Goal: Information Seeking & Learning: Learn about a topic

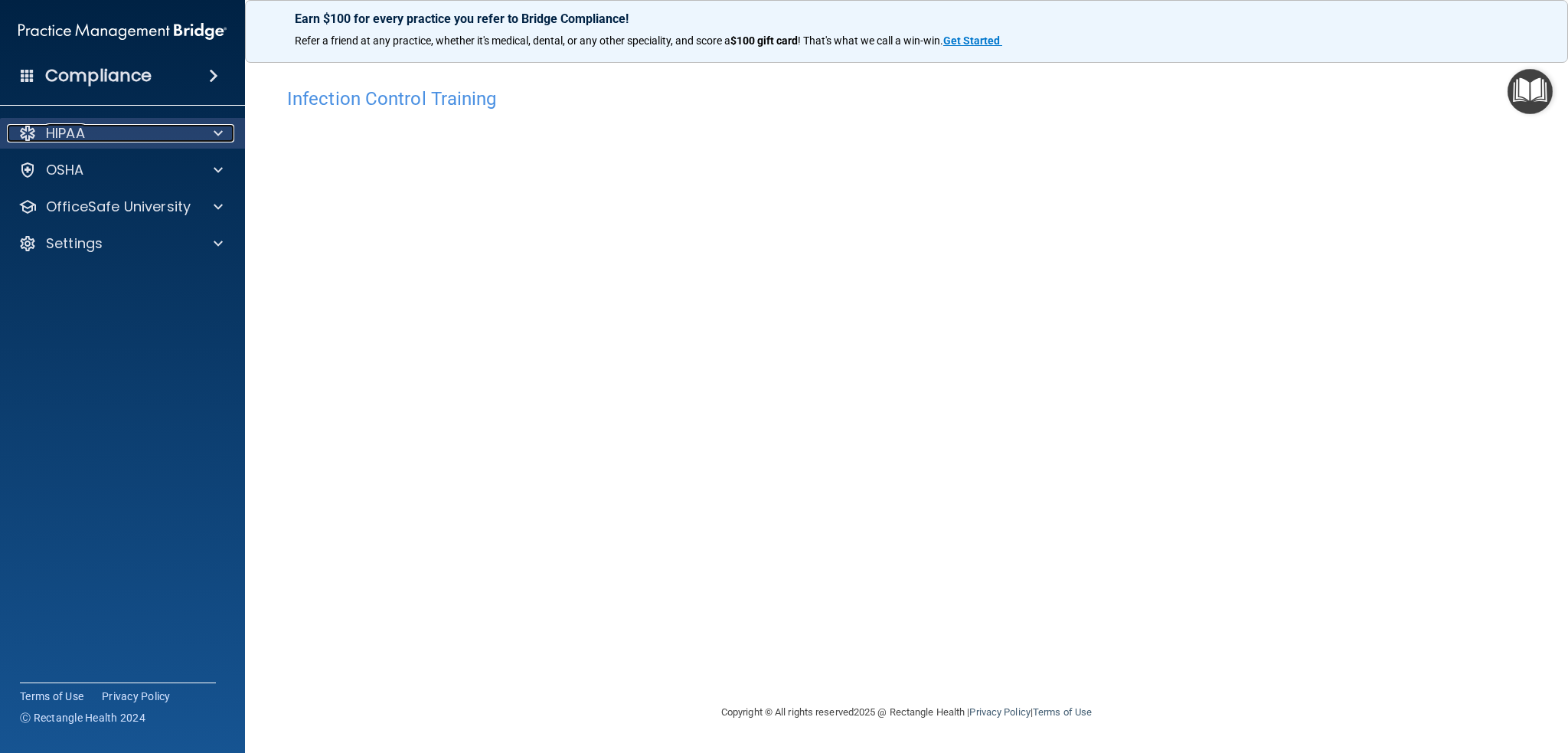
click at [221, 133] on span at bounding box center [218, 134] width 9 height 18
click at [216, 130] on span at bounding box center [218, 134] width 9 height 18
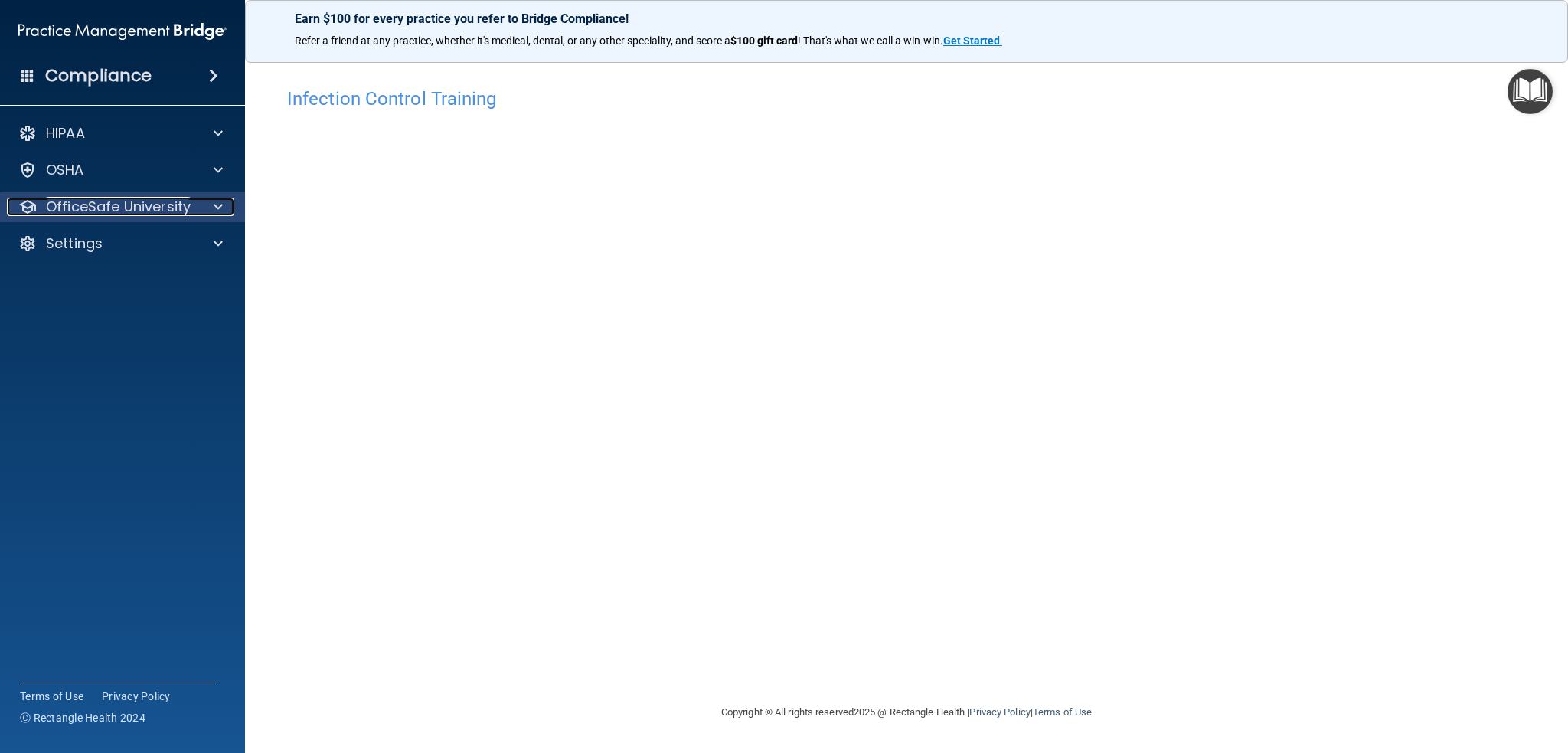
click at [221, 204] on span at bounding box center [218, 206] width 9 height 18
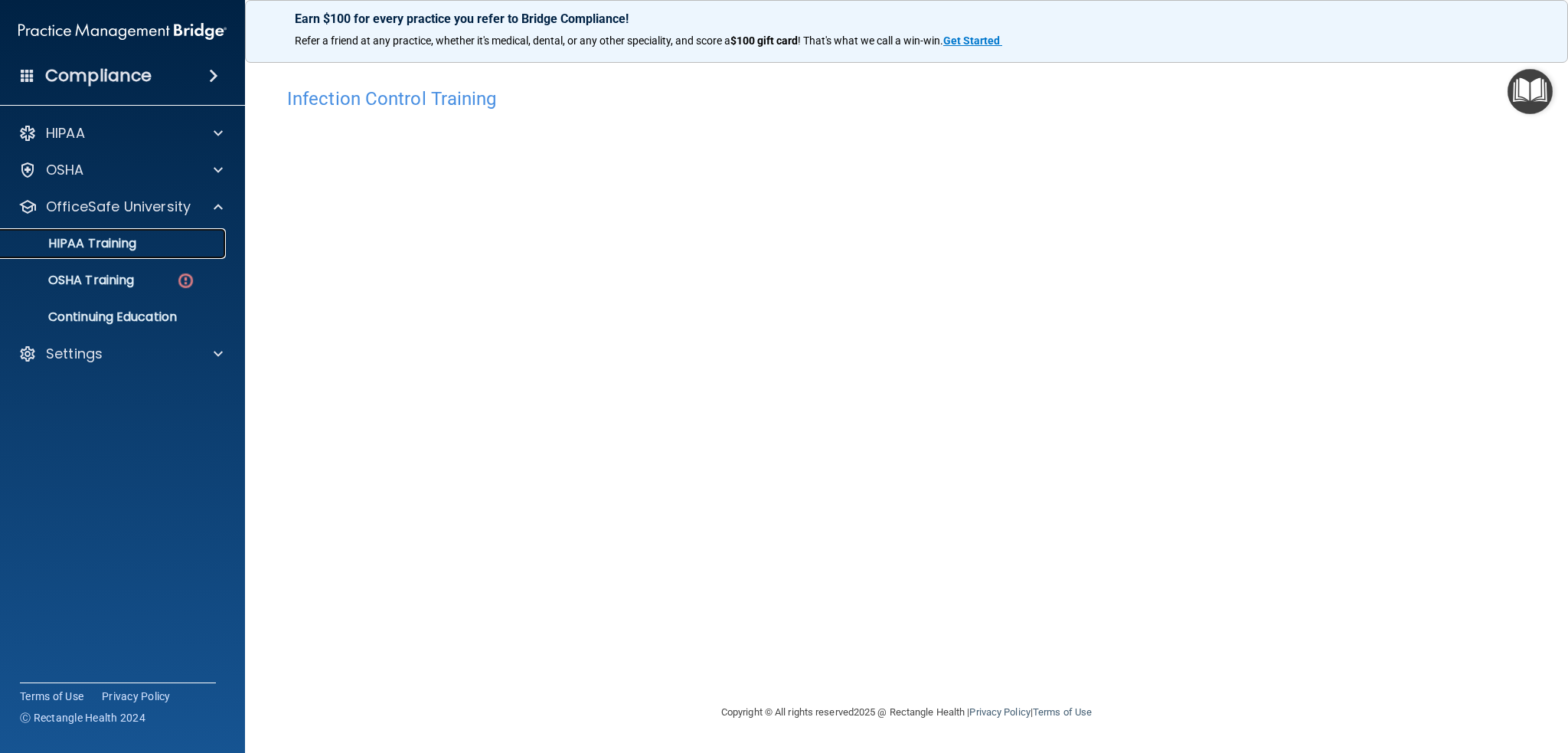
click at [119, 241] on p "HIPAA Training" at bounding box center [73, 243] width 126 height 15
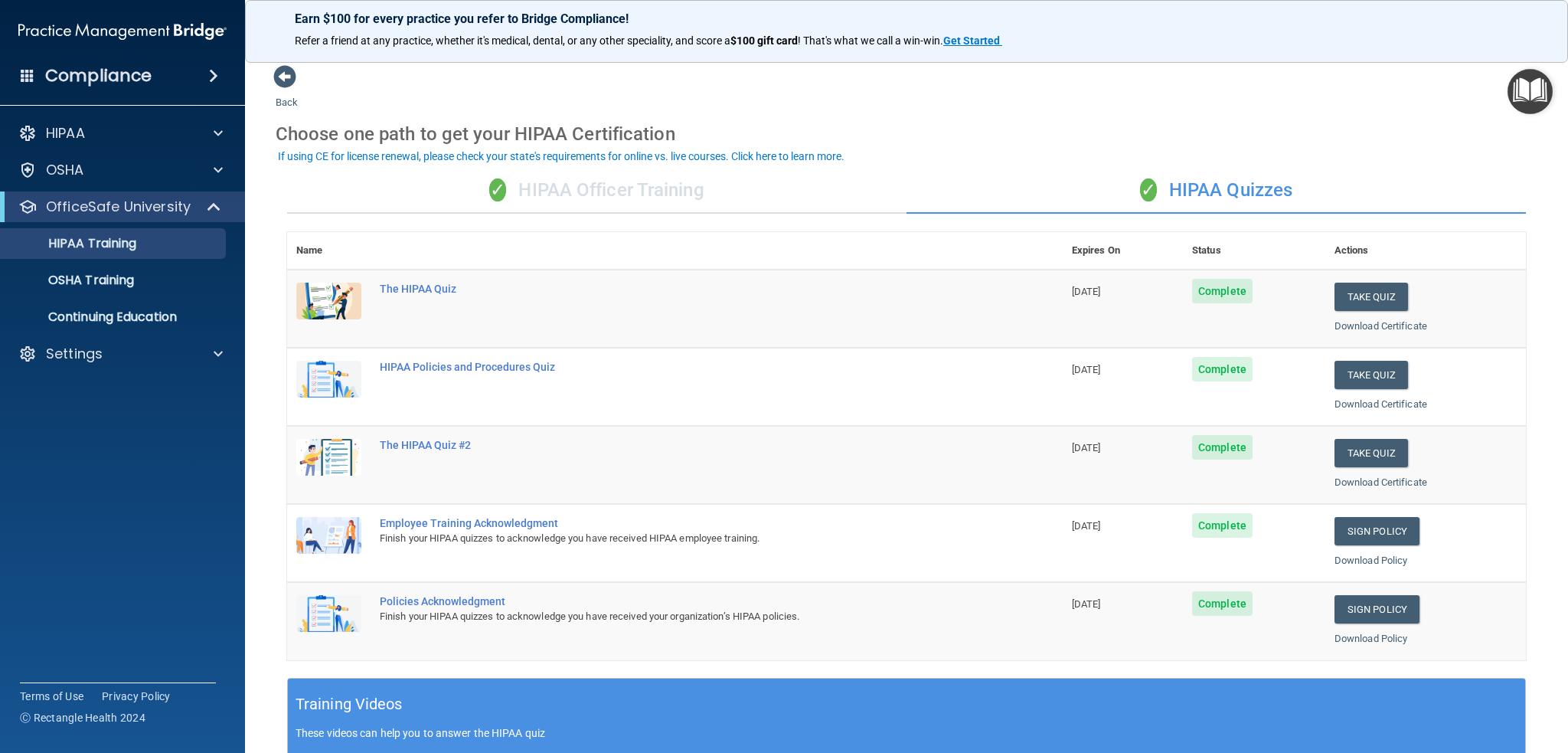
click at [623, 173] on div "✓ HIPAA Officer Training" at bounding box center [597, 191] width 620 height 46
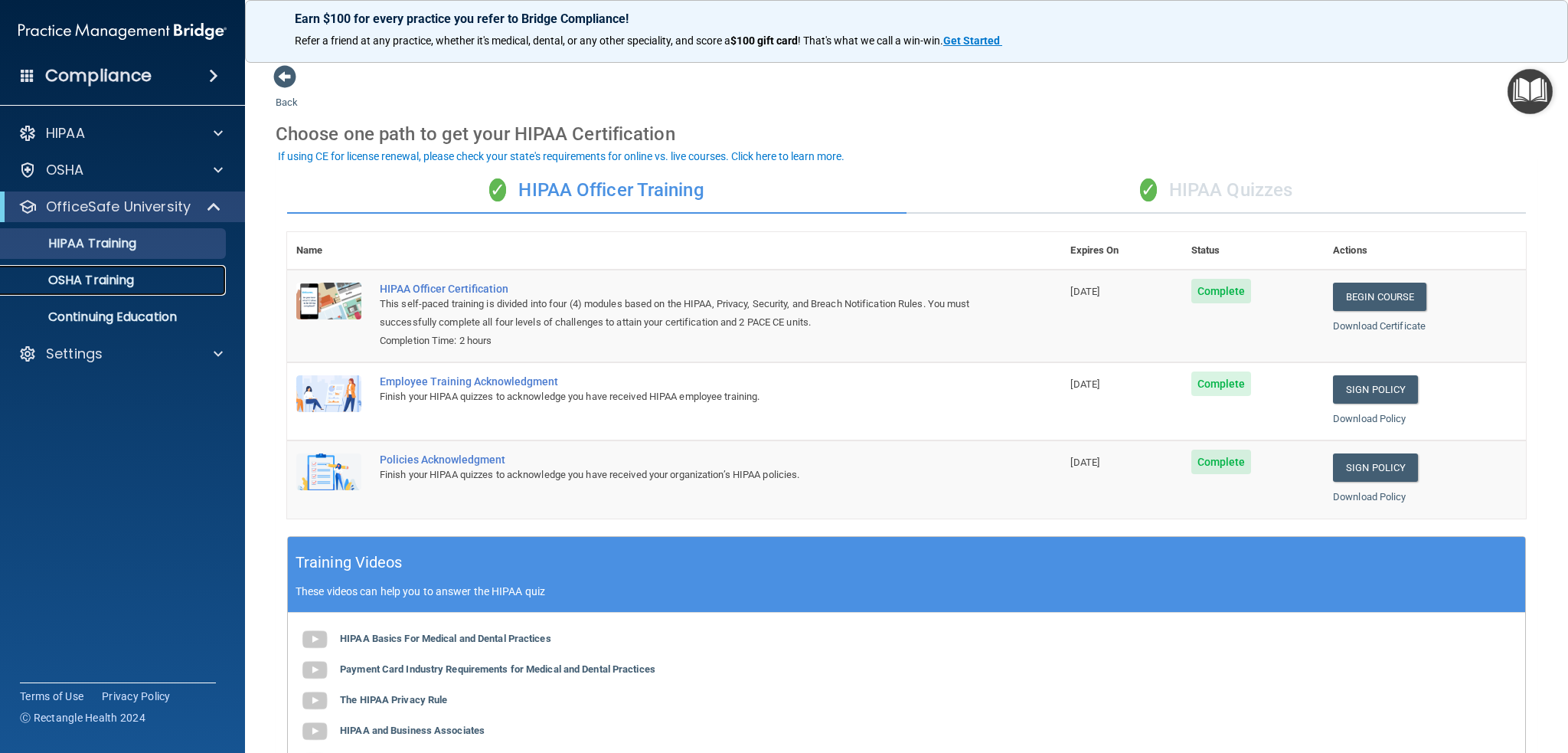
click at [112, 282] on p "OSHA Training" at bounding box center [72, 280] width 124 height 15
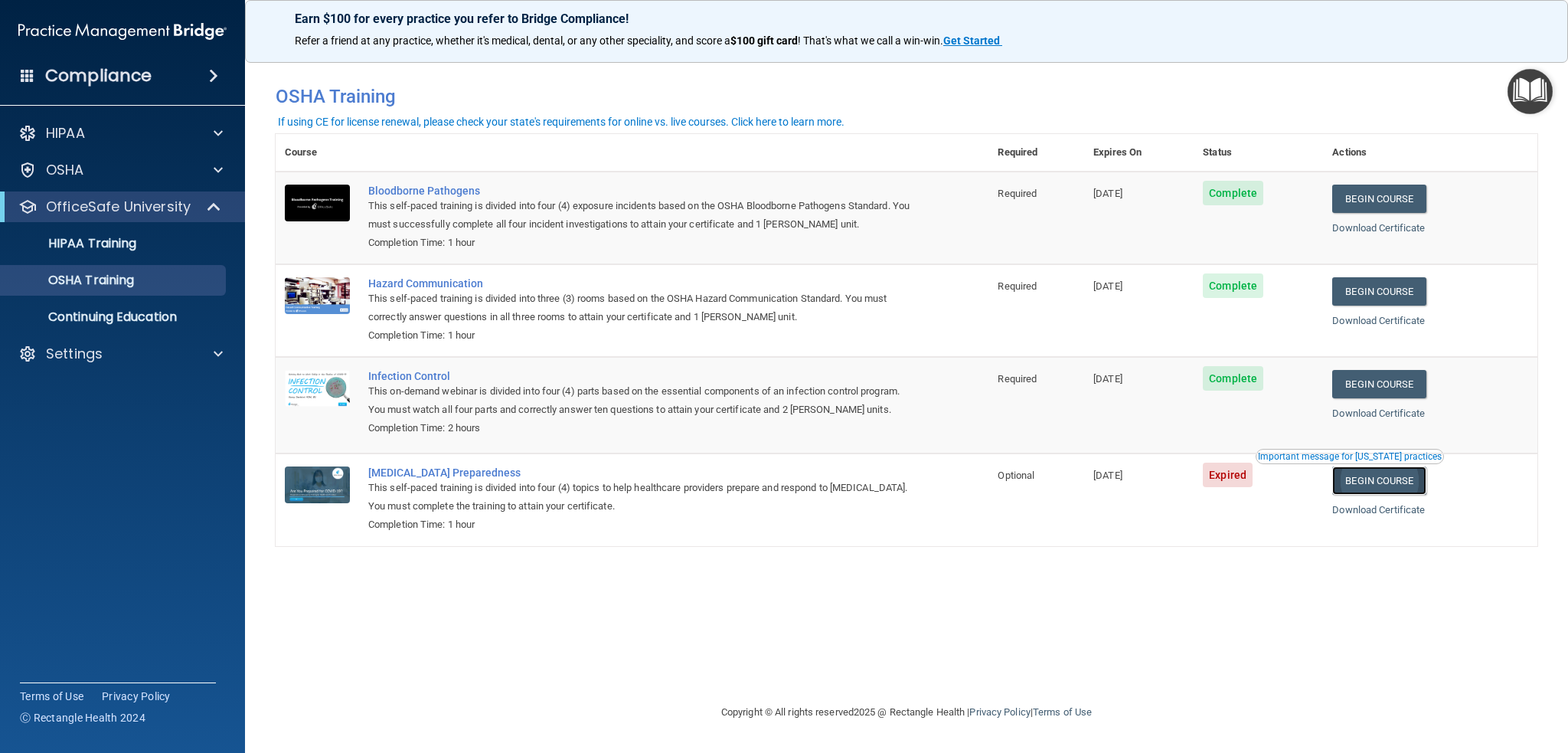
click at [1376, 476] on link "Begin Course" at bounding box center [1379, 480] width 94 height 28
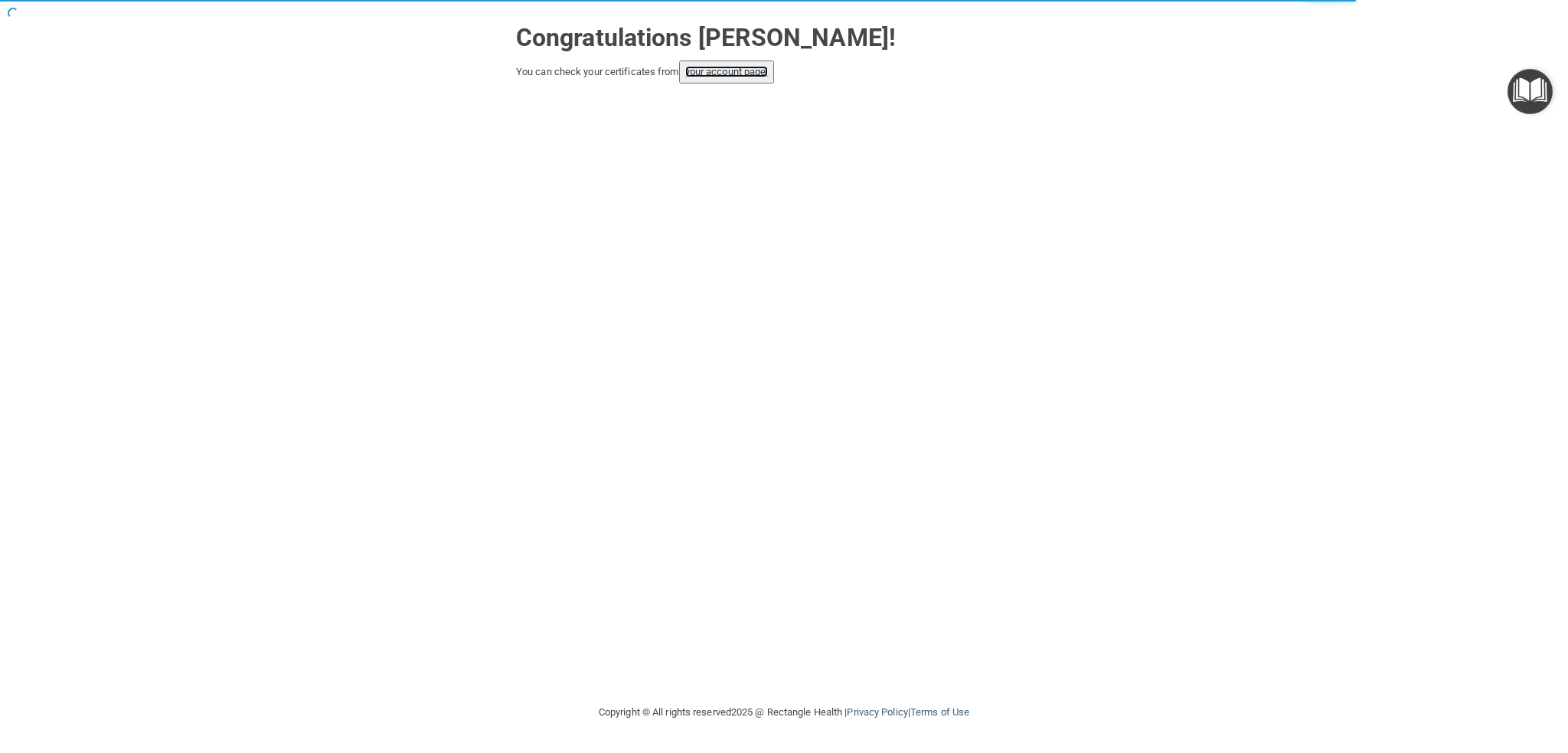
click at [724, 69] on link "your account page!" at bounding box center [727, 71] width 84 height 12
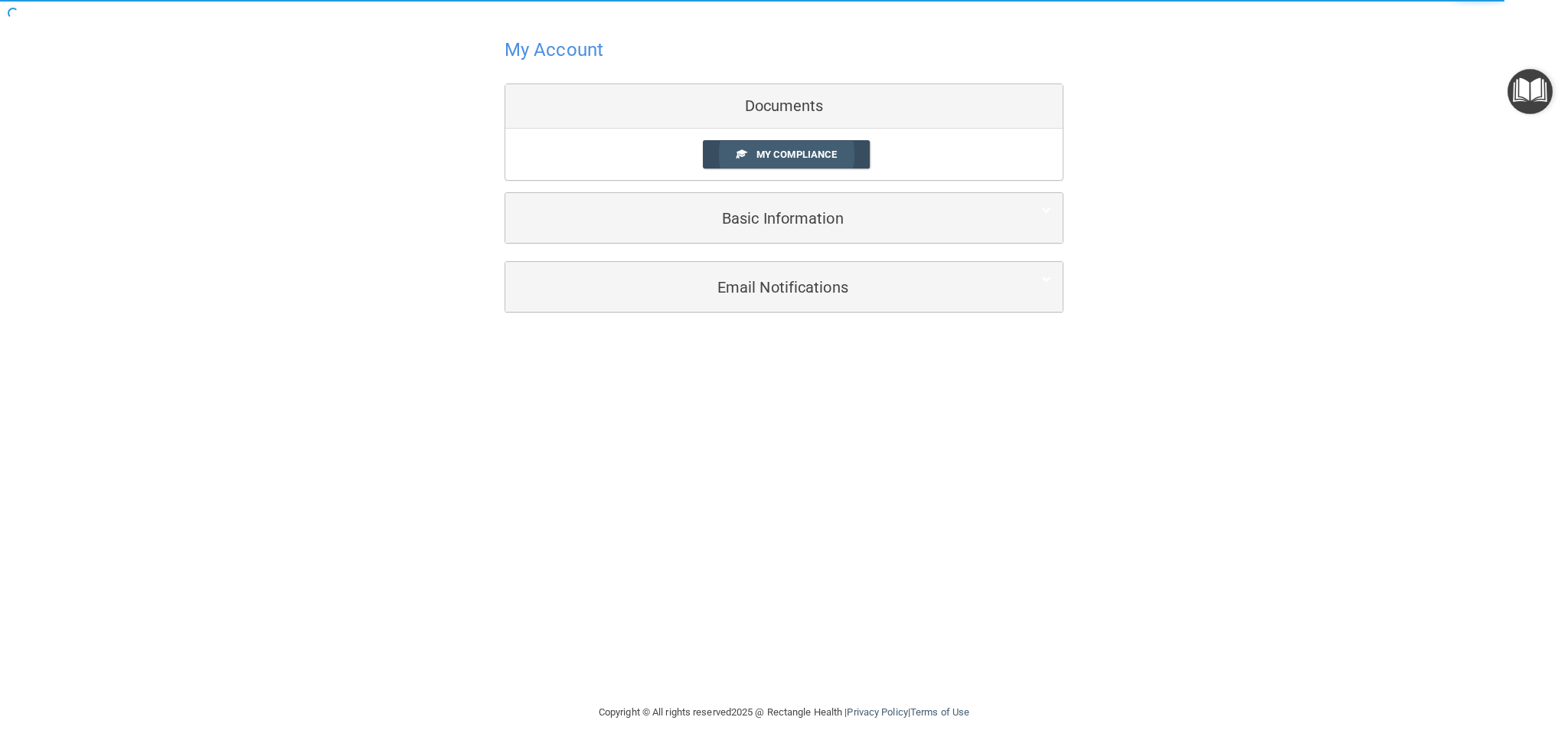
click at [791, 154] on span "My Compliance" at bounding box center [797, 154] width 81 height 12
click at [777, 154] on span "My Compliance" at bounding box center [797, 154] width 81 height 12
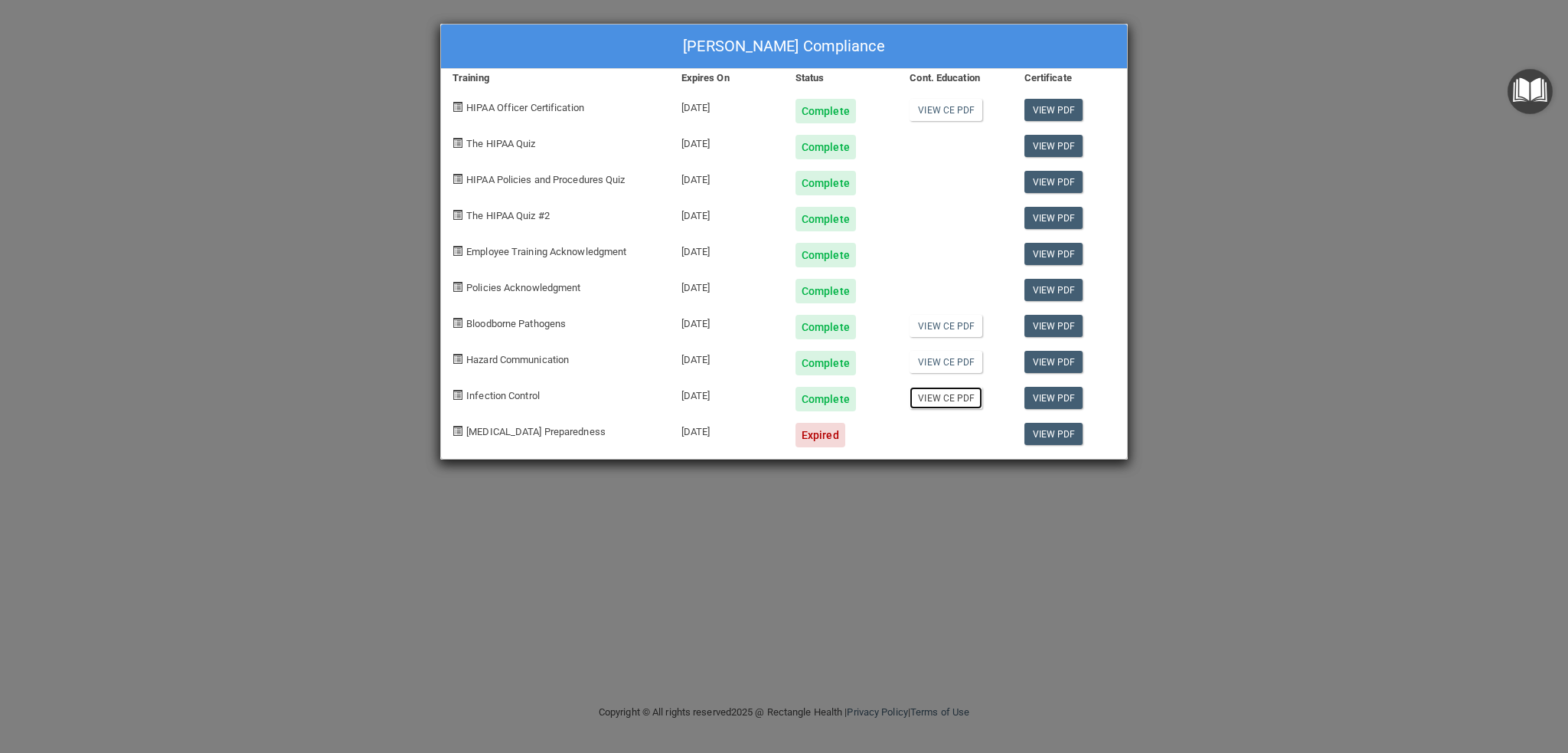
click at [940, 399] on link "View CE PDF" at bounding box center [946, 398] width 73 height 22
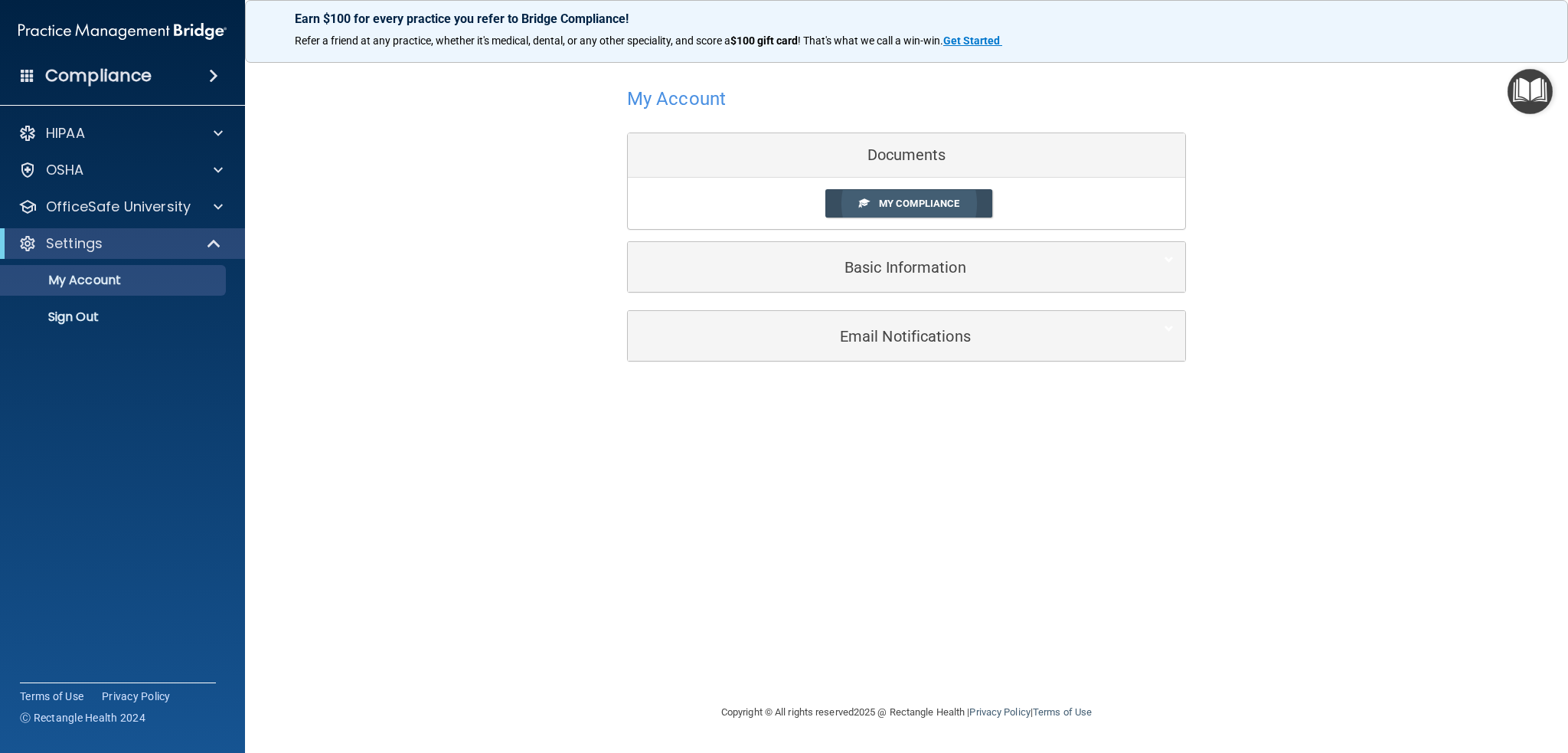
click at [909, 201] on span "My Compliance" at bounding box center [919, 203] width 81 height 12
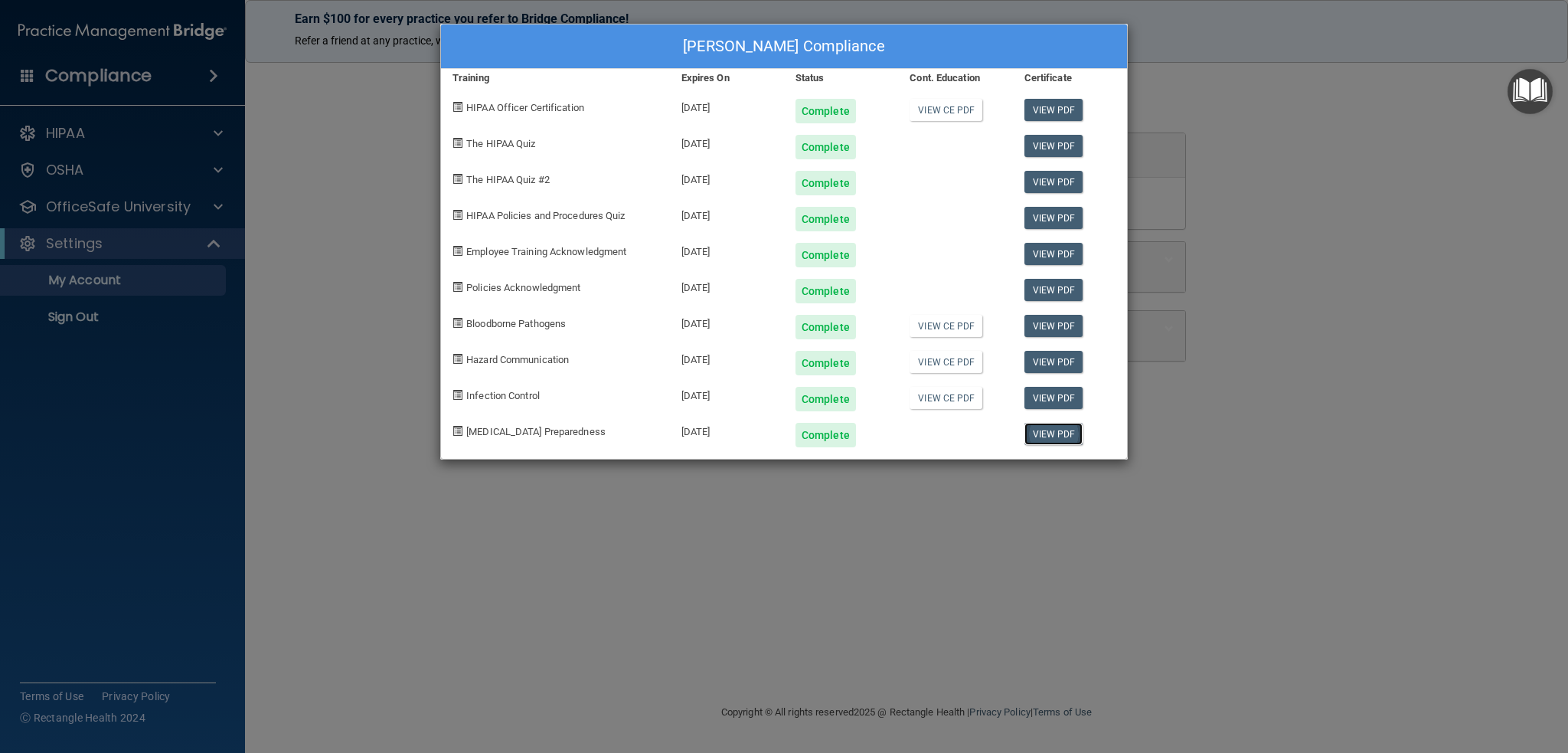
click at [1047, 428] on link "View PDF" at bounding box center [1054, 433] width 59 height 22
click at [1042, 105] on link "View PDF" at bounding box center [1054, 110] width 59 height 22
